Goal: Navigation & Orientation: Find specific page/section

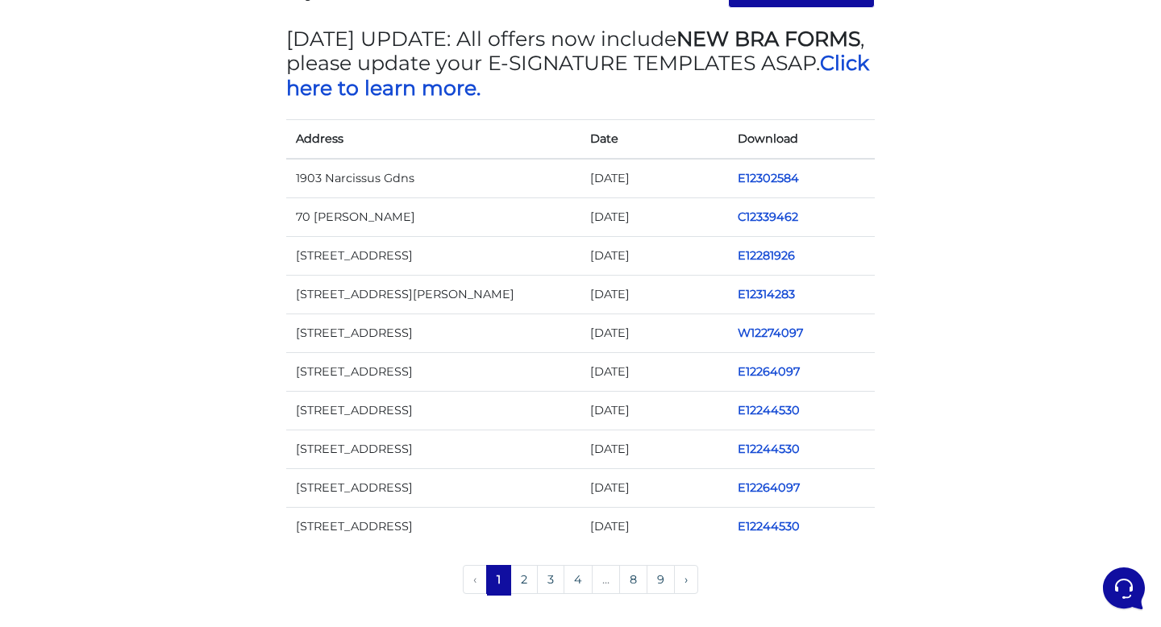
scroll to position [166, 0]
click at [550, 592] on link "3" at bounding box center [550, 580] width 27 height 29
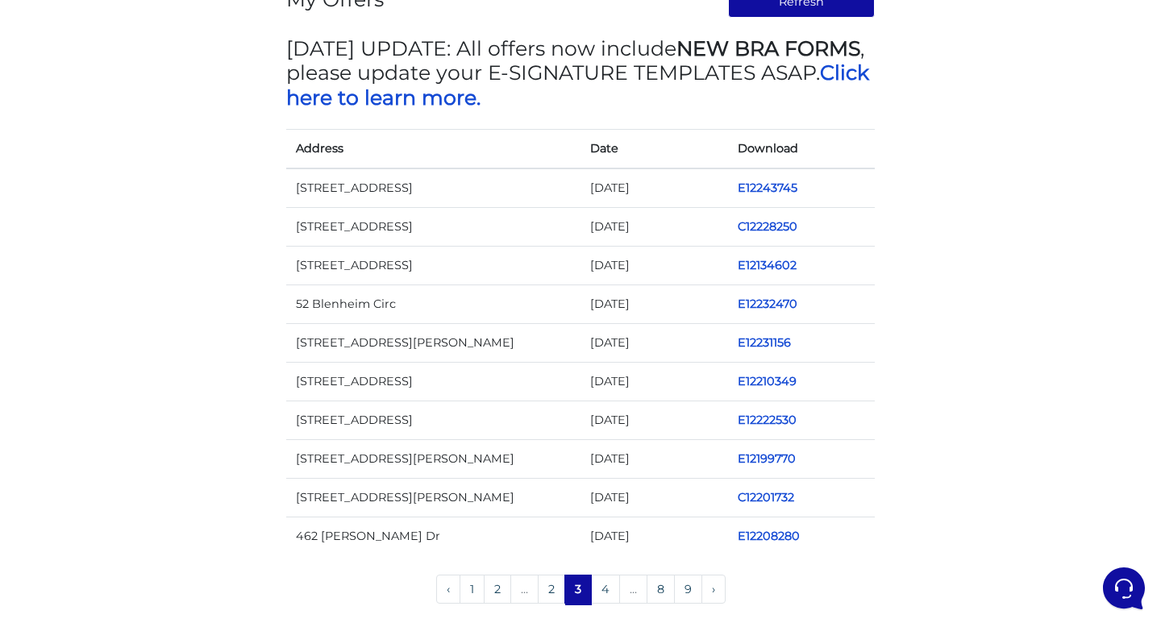
scroll to position [158, 0]
click at [604, 580] on link "4" at bounding box center [605, 588] width 29 height 29
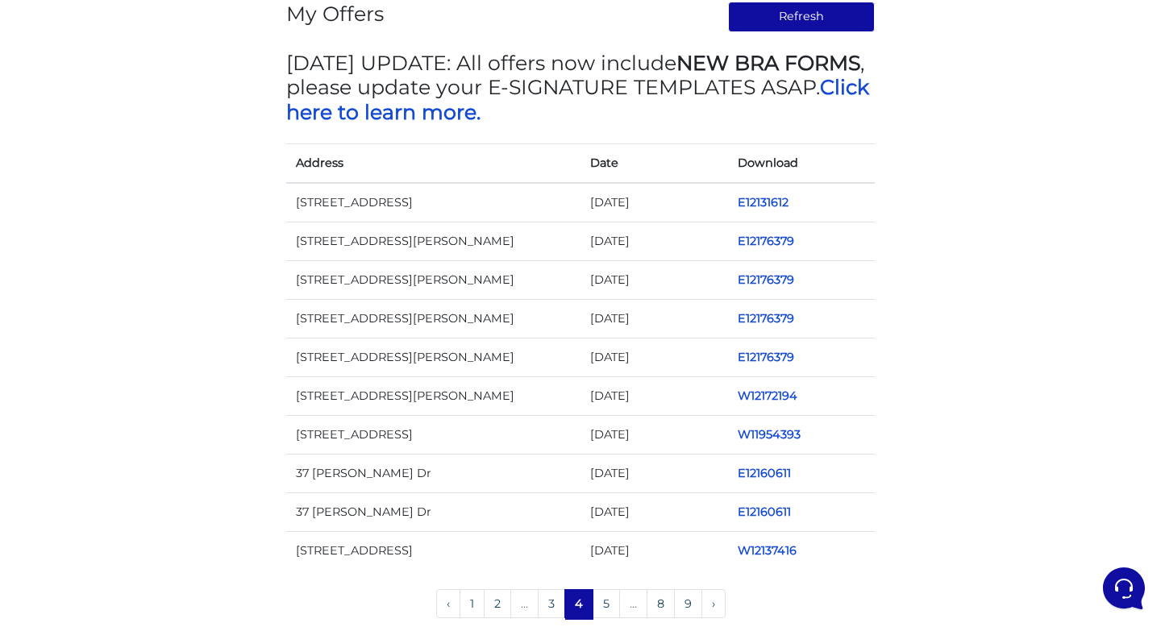
scroll to position [143, 0]
click at [551, 595] on link "3" at bounding box center [551, 602] width 27 height 29
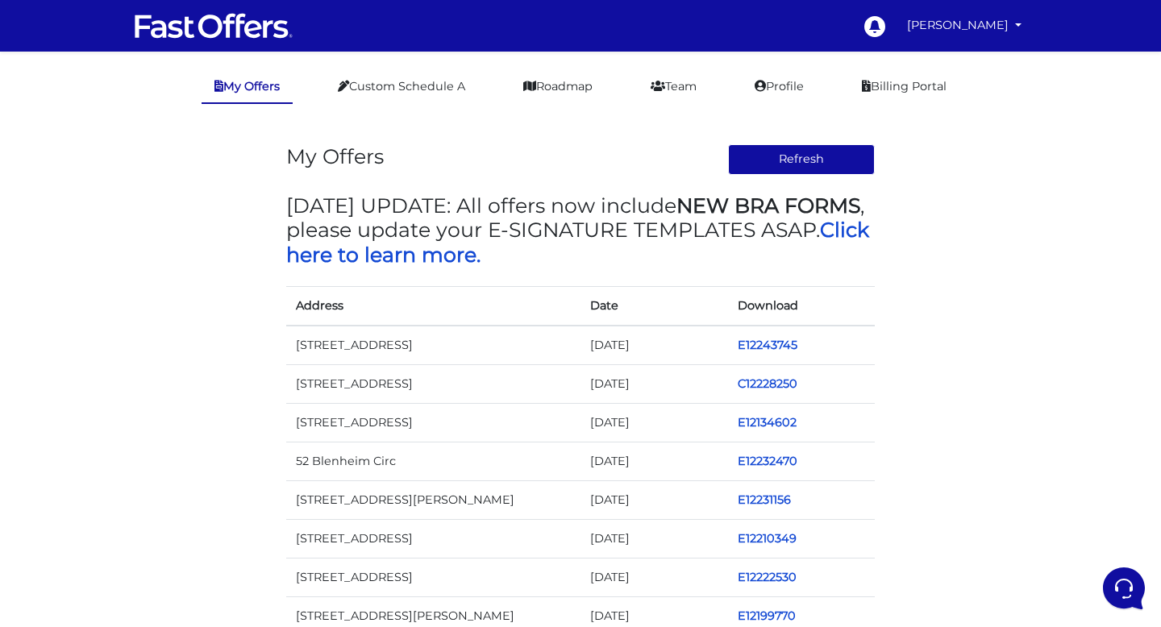
scroll to position [168, 0]
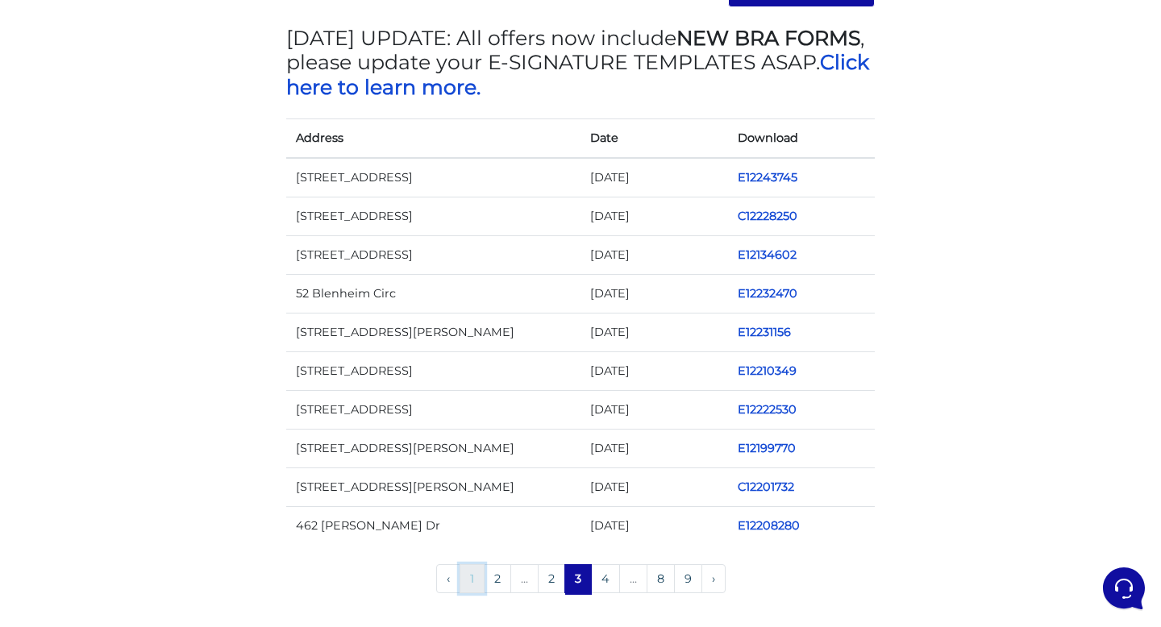
click at [475, 582] on link "1" at bounding box center [471, 578] width 25 height 29
